Goal: Task Accomplishment & Management: Complete application form

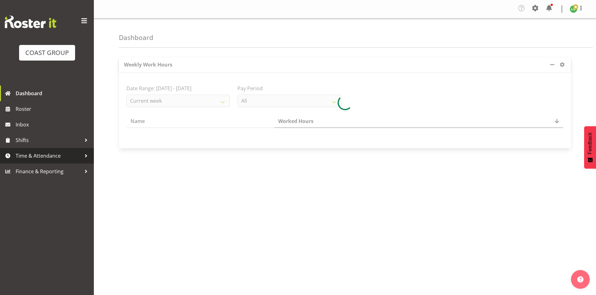
click at [80, 156] on span "Time & Attendance" at bounding box center [49, 155] width 66 height 9
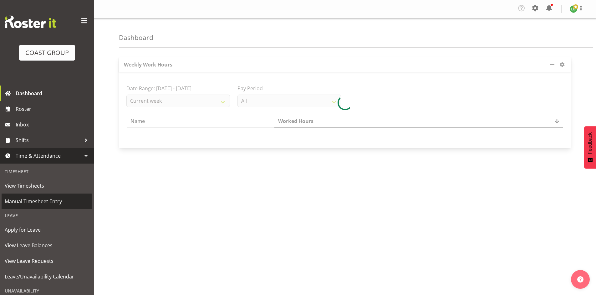
click at [44, 201] on span "Manual Timesheet Entry" at bounding box center [47, 201] width 84 height 9
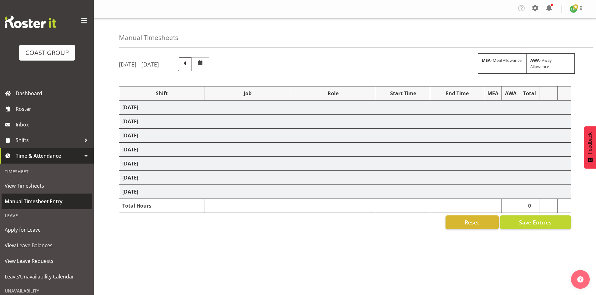
click at [46, 200] on span "Manual Timesheet Entry" at bounding box center [47, 201] width 84 height 9
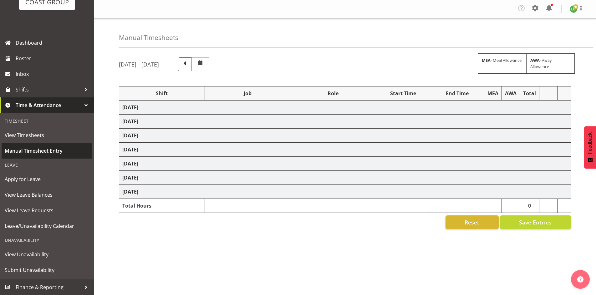
click at [39, 149] on span "Manual Timesheet Entry" at bounding box center [47, 150] width 84 height 9
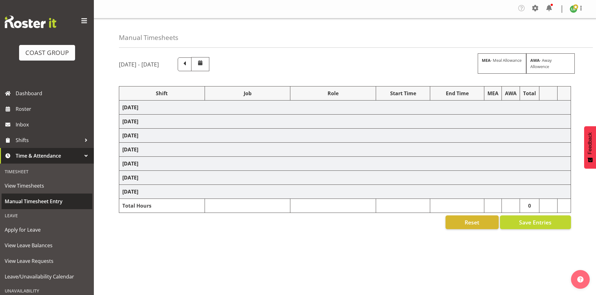
click at [33, 201] on span "Manual Timesheet Entry" at bounding box center [47, 201] width 84 height 9
select select "1464"
select select "9890"
select select "197"
select select "1464"
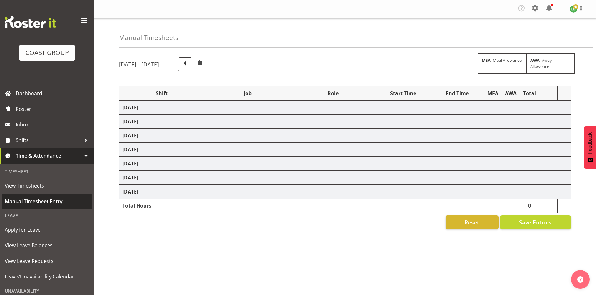
select select "8002"
select select "197"
select select "1464"
select select "10173"
select select "197"
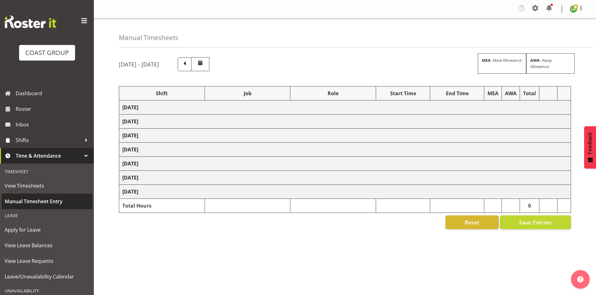
select select "1464"
select select "9797"
select select "197"
select select "1464"
select select "8677"
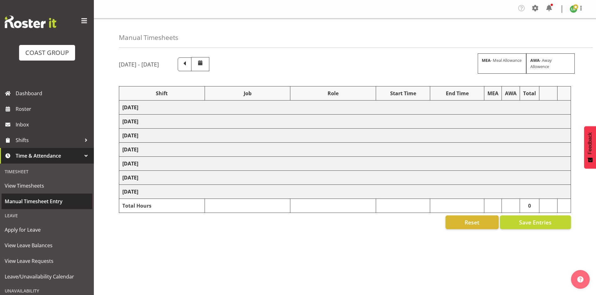
select select "197"
select select "1464"
select select "69"
select select "197"
select select "1464"
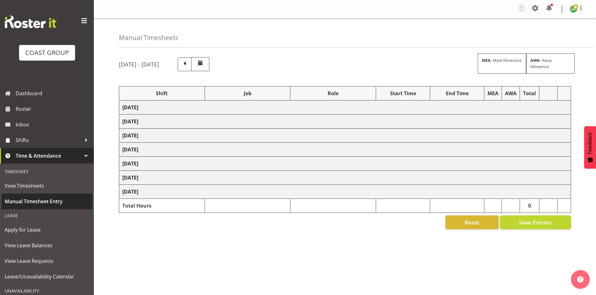
select select "9797"
select select "197"
select select "1464"
select select "9890"
select select "197"
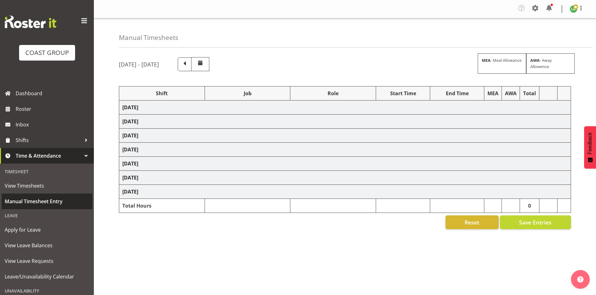
select select "1464"
select select "10173"
select select "197"
select select "1464"
select select "10172"
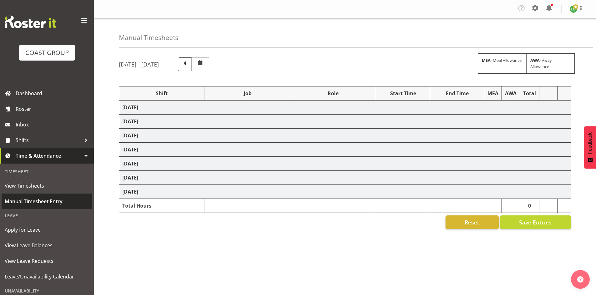
select select "197"
select select "1464"
select select "9339"
select select "197"
select select "1464"
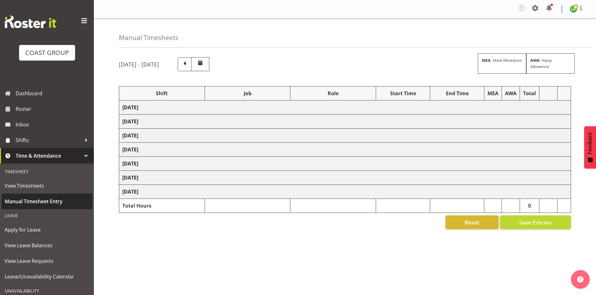
select select "9341"
select select "197"
select select "1464"
select select "69"
select select "197"
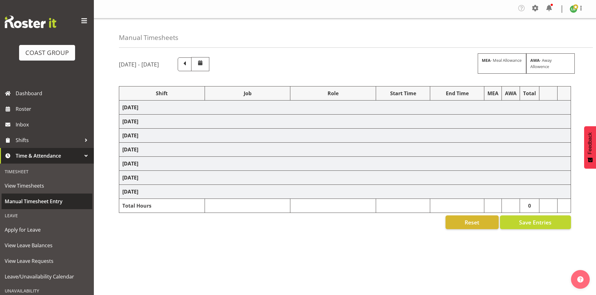
select select "1464"
select select "8677"
select select "197"
select select "1464"
select select "9797"
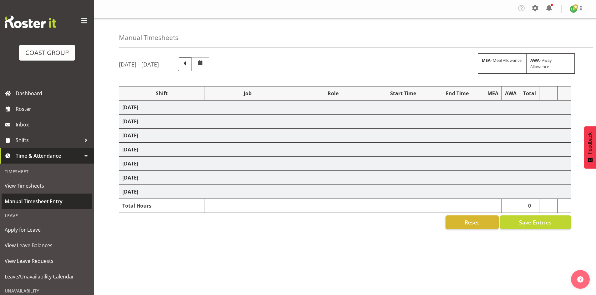
select select "197"
select select "1464"
select select "10144"
select select "197"
select select "1464"
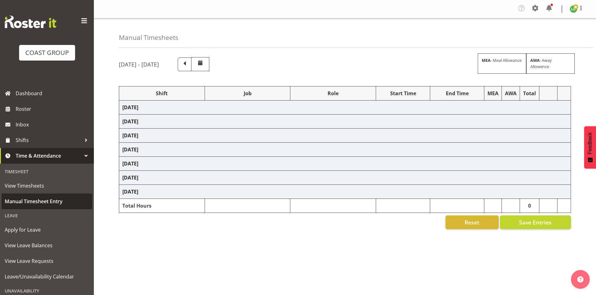
select select "9339"
select select "197"
select select "1464"
select select "9890"
select select "197"
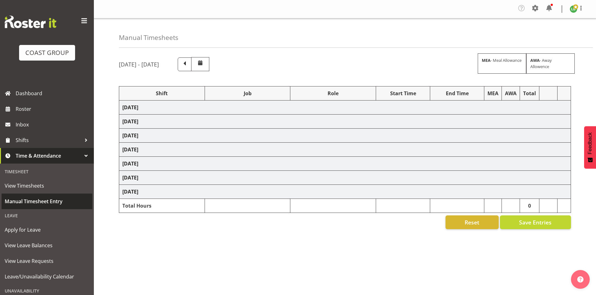
select select "1464"
select select "10504"
select select "197"
select select "1464"
select select "10614"
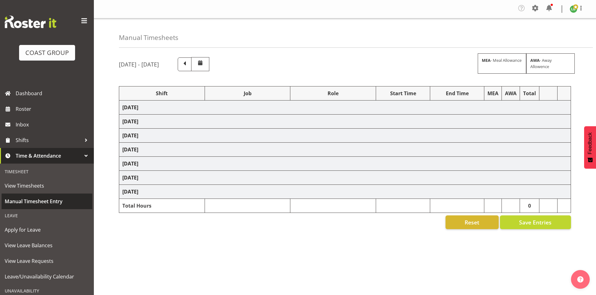
select select "197"
select select "1464"
select select "9690"
select select "197"
select select "1464"
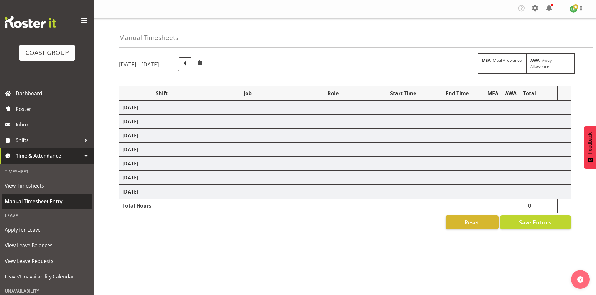
select select "9797"
select select "197"
select select "1464"
select select "10172"
select select "197"
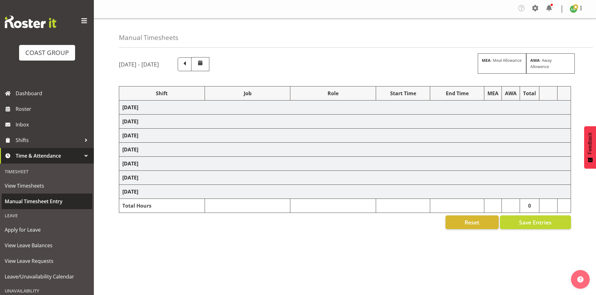
select select "1464"
select select "10144"
select select "197"
select select "1464"
select select "9890"
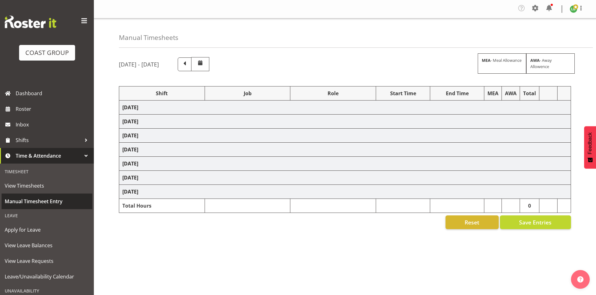
select select "197"
select select "1464"
select select "69"
select select "197"
select select "1464"
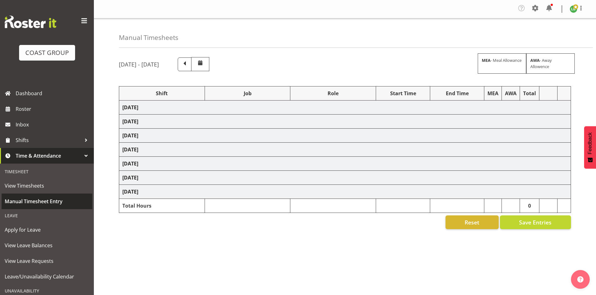
select select "10504"
select select "197"
select select "1464"
select select "8677"
select select "197"
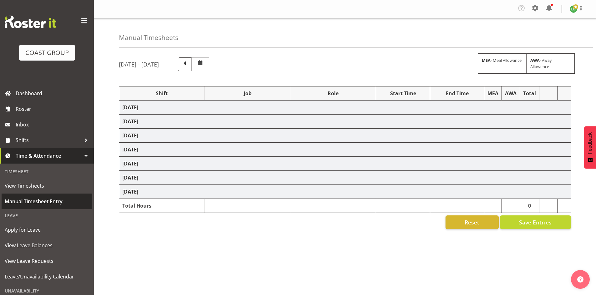
select select "1464"
select select "9797"
select select "197"
select select "1464"
select select "9890"
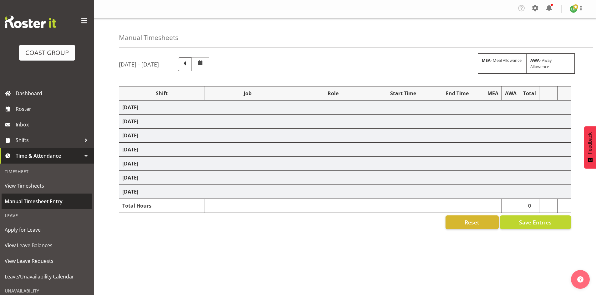
select select "197"
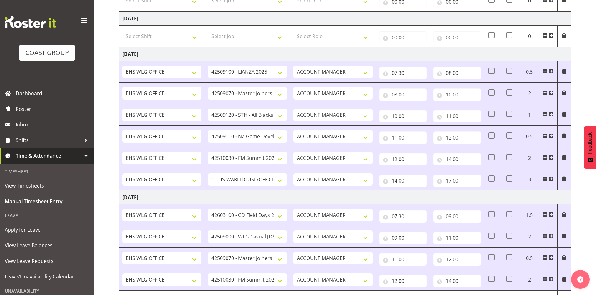
scroll to position [634, 0]
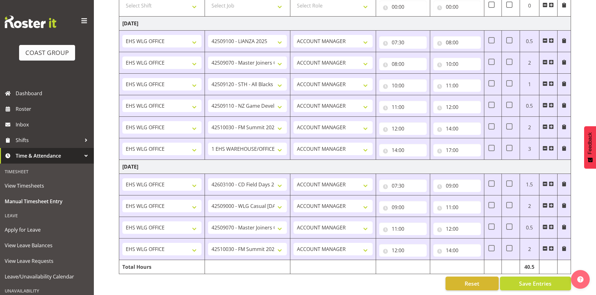
click at [551, 246] on span at bounding box center [550, 248] width 5 height 5
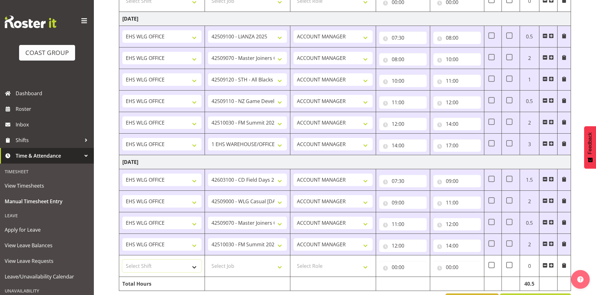
click at [194, 267] on select "Select Shift 25 Build NZPF @ Takina 7am 25 Service NZPF @ Takina [DATE] Break B…" at bounding box center [161, 266] width 79 height 13
select select "1464"
click at [191, 267] on select "Select Shift 25 Build NZPF @ Takina 7am 25 Service NZPF @ Takina [DATE] Break B…" at bounding box center [161, 266] width 79 height 13
click at [278, 267] on select "Select Job 1 Carlton Events 1 [PERSON_NAME][GEOGRAPHIC_DATA] 1 [PERSON_NAME][GE…" at bounding box center [247, 266] width 79 height 13
select select "8677"
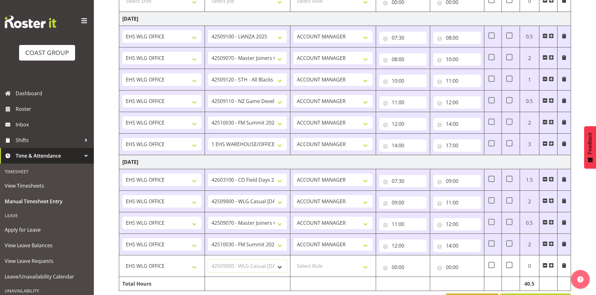
click at [208, 260] on select "Select Job 1 Carlton Events 1 [PERSON_NAME][GEOGRAPHIC_DATA] 1 [PERSON_NAME][GE…" at bounding box center [247, 266] width 79 height 13
click at [366, 266] on select "Select Role EHS WLG OPS ACCOUNT MANAGER" at bounding box center [332, 266] width 79 height 13
select select "197"
click at [293, 260] on select "Select Role EHS WLG OPS ACCOUNT MANAGER" at bounding box center [332, 266] width 79 height 13
click at [393, 267] on input "00:00" at bounding box center [403, 267] width 48 height 13
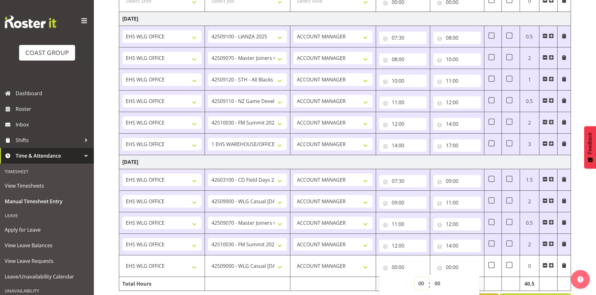
click at [420, 282] on select "00 01 02 03 04 05 06 07 08 09 10 11 12 13 14 15 16 17 18 19 20 21 22 23" at bounding box center [422, 284] width 14 height 13
select select "14"
click at [415, 278] on select "00 01 02 03 04 05 06 07 08 09 10 11 12 13 14 15 16 17 18 19 20 21 22 23" at bounding box center [422, 284] width 14 height 13
type input "14:00"
click at [449, 267] on input "00:00" at bounding box center [457, 267] width 48 height 13
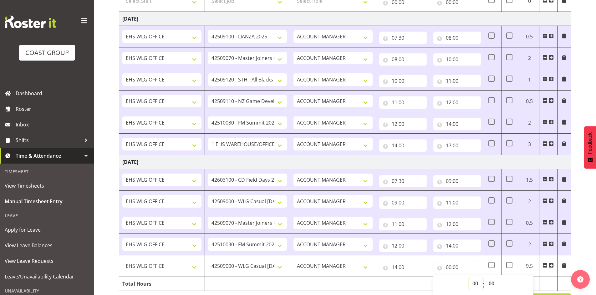
click at [473, 281] on select "00 01 02 03 04 05 06 07 08 09 10 11 12 13 14 15 16 17 18 19 20 21 22 23" at bounding box center [476, 284] width 14 height 13
select select "15"
click at [469, 278] on select "00 01 02 03 04 05 06 07 08 09 10 11 12 13 14 15 16 17 18 19 20 21 22 23" at bounding box center [476, 284] width 14 height 13
type input "15:00"
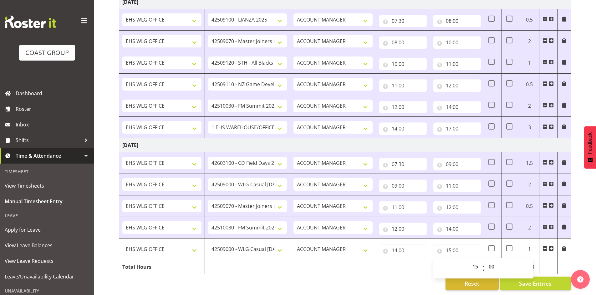
click at [336, 282] on div "Reset Save Entries" at bounding box center [345, 284] width 452 height 14
click at [530, 280] on span "Save Entries" at bounding box center [535, 284] width 33 height 8
click at [533, 280] on span "Save Entries" at bounding box center [535, 284] width 33 height 8
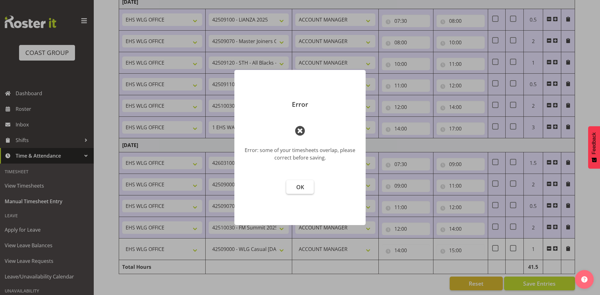
click at [300, 190] on span "OK" at bounding box center [300, 188] width 8 height 8
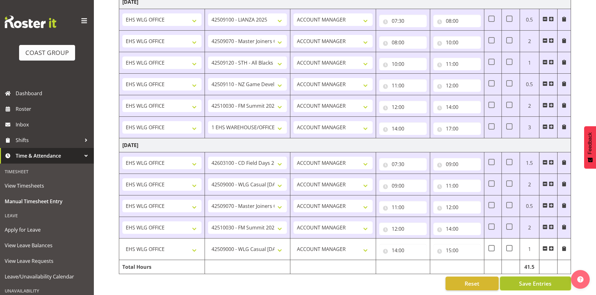
click at [529, 280] on span "Save Entries" at bounding box center [535, 284] width 33 height 8
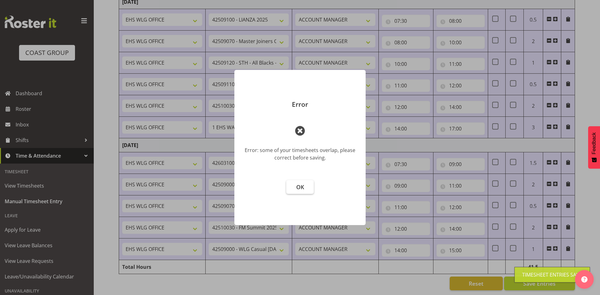
click at [299, 184] on span "OK" at bounding box center [300, 188] width 8 height 8
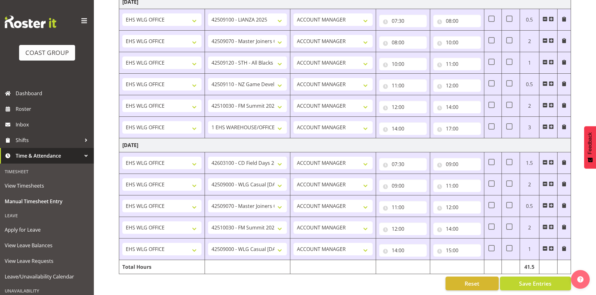
click at [551, 246] on span at bounding box center [550, 248] width 5 height 5
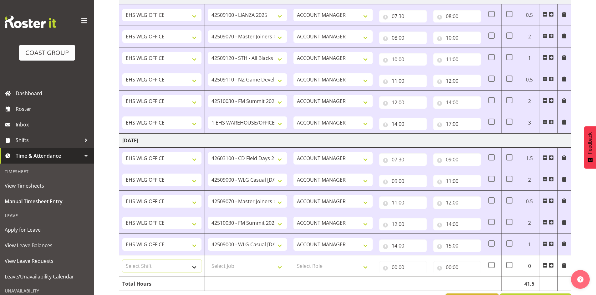
click at [193, 269] on select "Select Shift 25 Build NZPF @ Takina 7am 25 Service NZPF @ Takina [DATE] Break B…" at bounding box center [161, 266] width 79 height 13
select select "1464"
drag, startPoint x: 192, startPoint y: 269, endPoint x: 196, endPoint y: 269, distance: 4.4
click at [192, 269] on select "Select Shift 25 Build NZPF @ Takina 7am 25 Service NZPF @ Takina [DATE] Break B…" at bounding box center [161, 266] width 79 height 13
click at [280, 264] on select "Select Job 1 Carlton Events 1 [PERSON_NAME][GEOGRAPHIC_DATA] 1 [PERSON_NAME][GE…" at bounding box center [247, 266] width 79 height 13
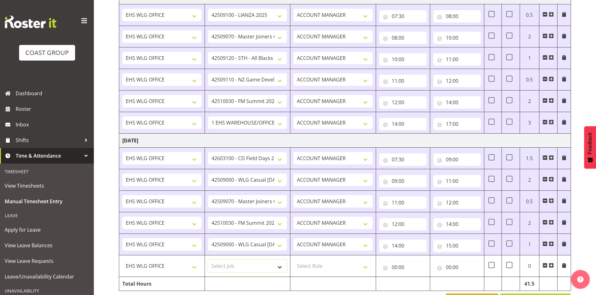
select select "69"
click at [208, 260] on select "Select Job 1 Carlton Events 1 [PERSON_NAME][GEOGRAPHIC_DATA] 1 [PERSON_NAME][GE…" at bounding box center [247, 266] width 79 height 13
click at [364, 267] on select "Select Role EHS WLG OPS ACCOUNT MANAGER" at bounding box center [332, 266] width 79 height 13
select select "197"
click at [293, 260] on select "Select Role EHS WLG OPS ACCOUNT MANAGER" at bounding box center [332, 266] width 79 height 13
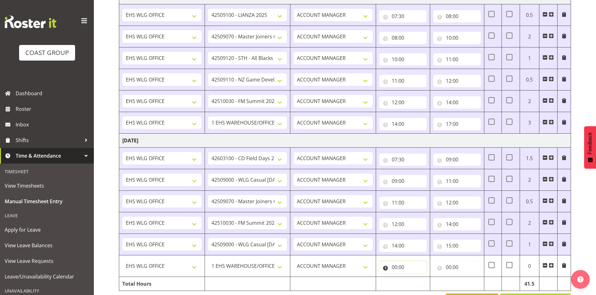
click at [392, 267] on input "00:00" at bounding box center [403, 267] width 48 height 13
click at [418, 284] on select "00 01 02 03 04 05 06 07 08 09 10 11 12 13 14 15 16 17 18 19 20 21 22 23" at bounding box center [422, 284] width 14 height 13
select select "15"
click at [415, 278] on select "00 01 02 03 04 05 06 07 08 09 10 11 12 13 14 15 16 17 18 19 20 21 22 23" at bounding box center [422, 284] width 14 height 13
type input "15:00"
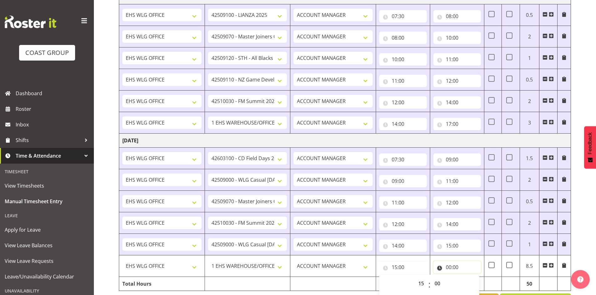
click at [449, 266] on input "00:00" at bounding box center [457, 267] width 48 height 13
click at [476, 281] on select "00 01 02 03 04 05 06 07 08 09 10 11 12 13 14 15 16 17 18 19 20 21 22 23" at bounding box center [476, 284] width 14 height 13
select select "16"
click at [469, 278] on select "00 01 02 03 04 05 06 07 08 09 10 11 12 13 14 15 16 17 18 19 20 21 22 23" at bounding box center [476, 284] width 14 height 13
type input "16:00"
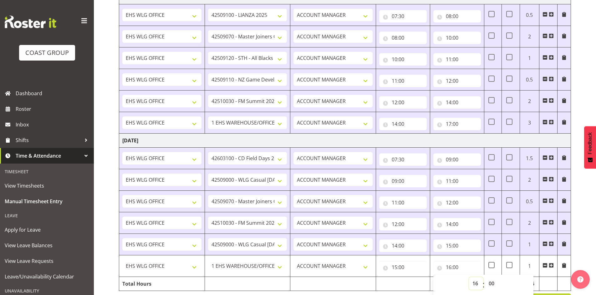
scroll to position [677, 0]
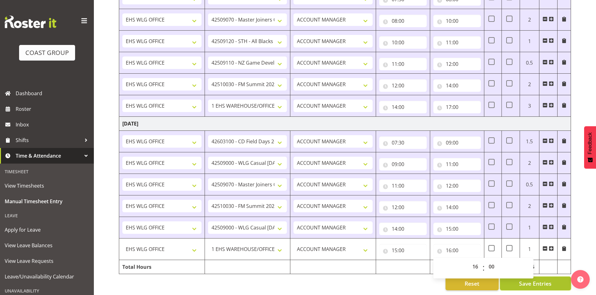
click at [539, 281] on span "Save Entries" at bounding box center [535, 284] width 33 height 8
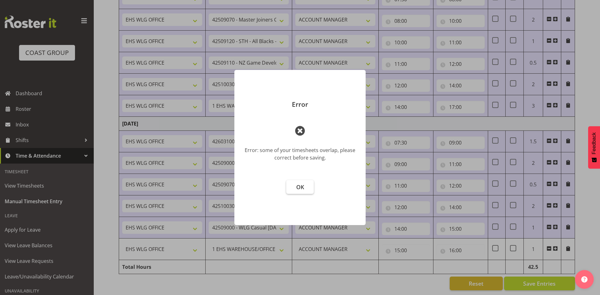
click at [295, 188] on button "OK" at bounding box center [300, 187] width 28 height 14
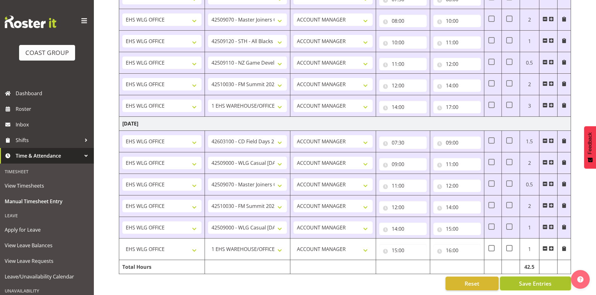
click at [536, 280] on span "Save Entries" at bounding box center [535, 284] width 33 height 8
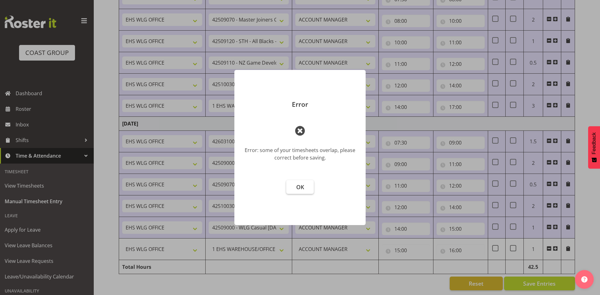
click at [301, 186] on span "OK" at bounding box center [300, 188] width 8 height 8
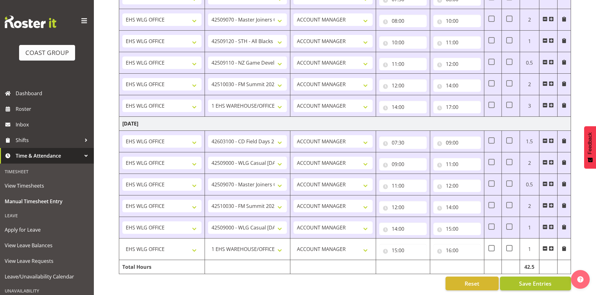
click at [533, 280] on span "Save Entries" at bounding box center [535, 284] width 33 height 8
